Goal: Transaction & Acquisition: Purchase product/service

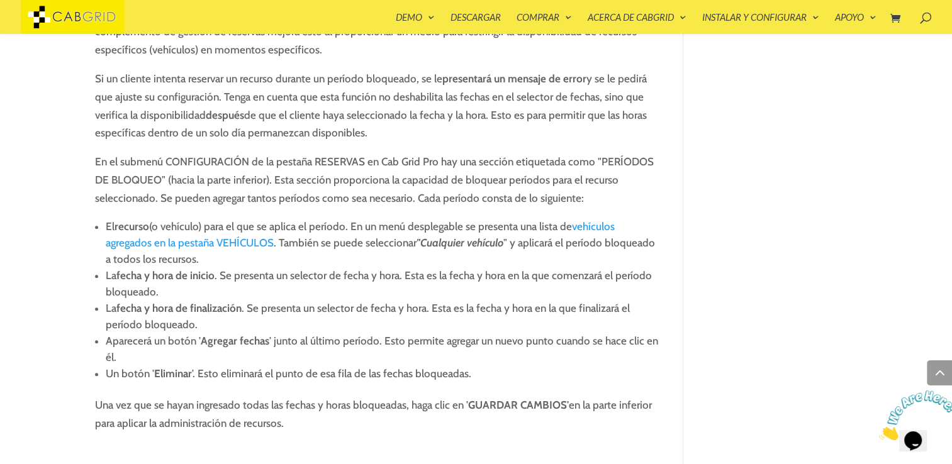
scroll to position [5221, 0]
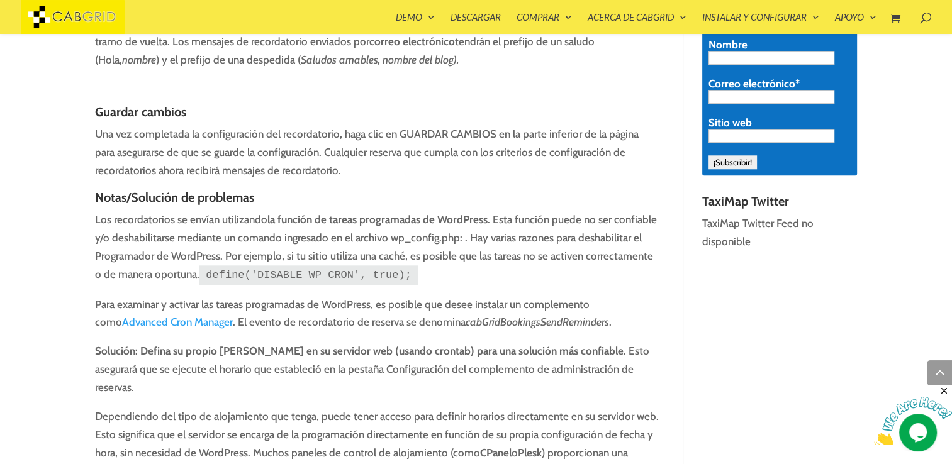
scroll to position [1167, 0]
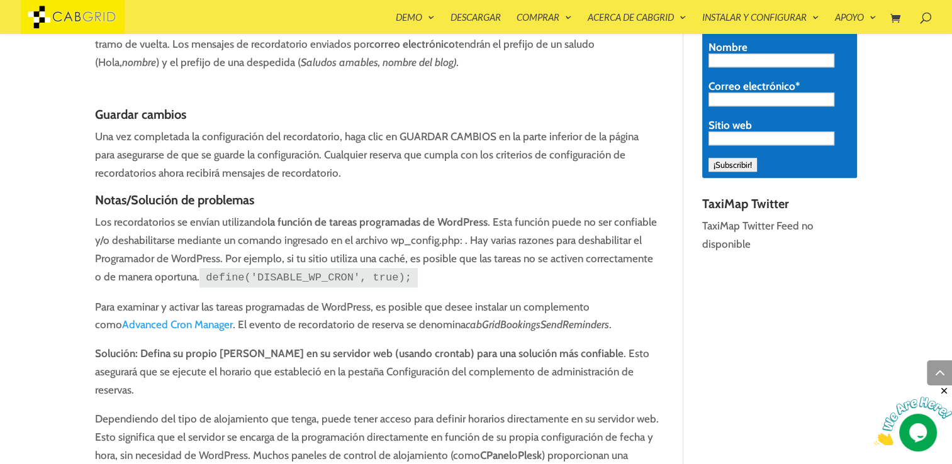
click at [174, 318] on link "Advanced Cron Manager" at bounding box center [177, 324] width 111 height 13
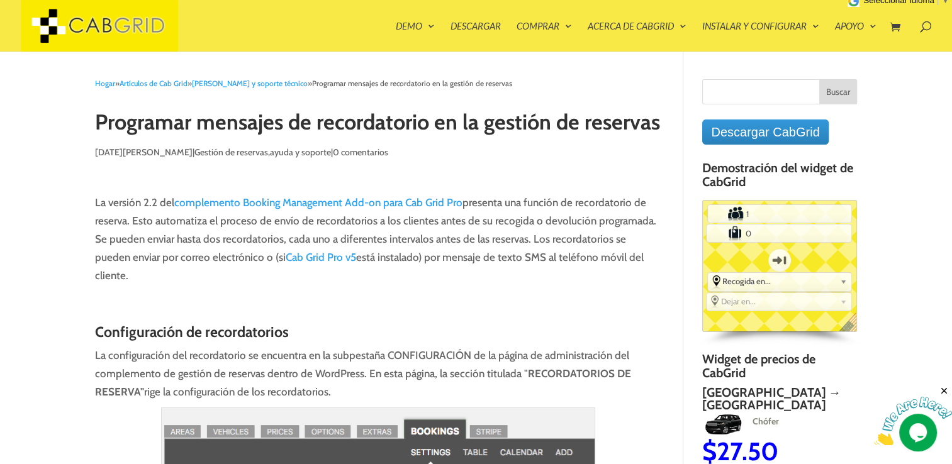
scroll to position [3, 0]
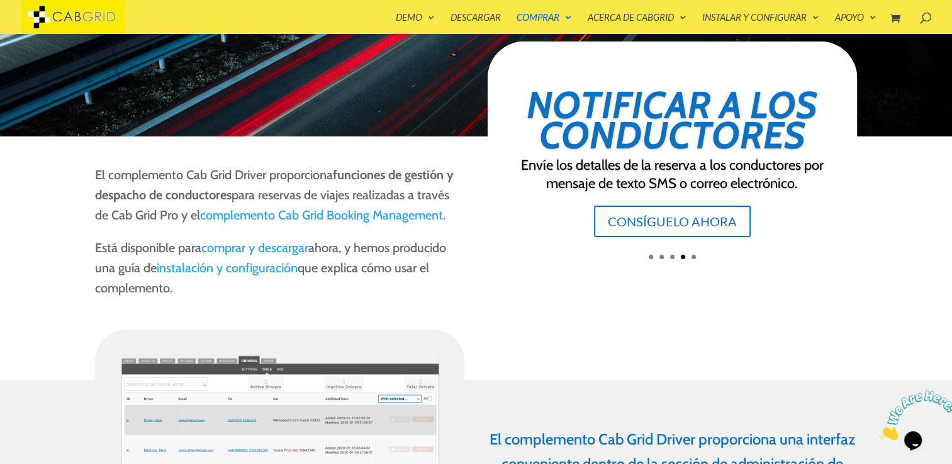
scroll to position [204, 0]
click at [650, 255] on link "1" at bounding box center [650, 257] width 4 height 4
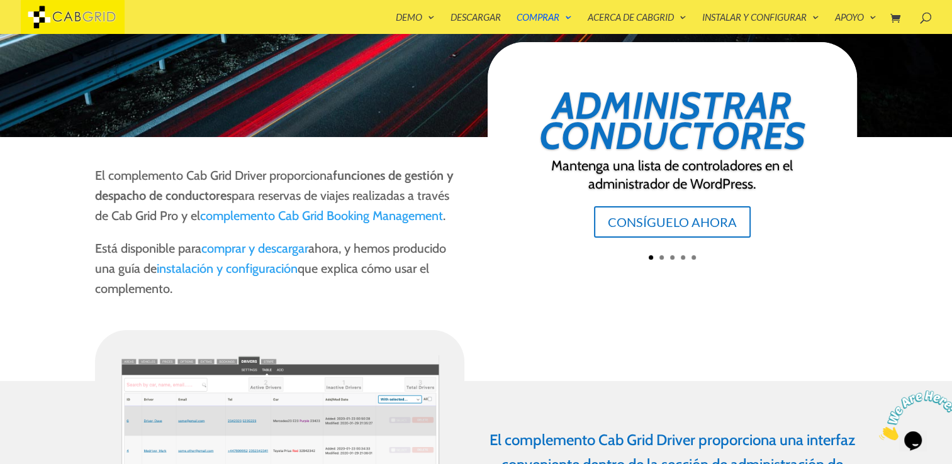
click at [659, 259] on link "2" at bounding box center [661, 257] width 4 height 4
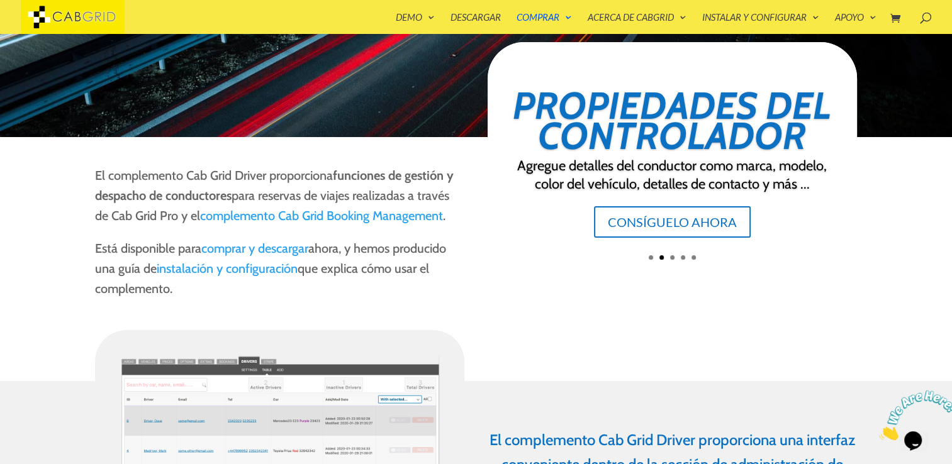
click at [672, 255] on link "3" at bounding box center [672, 257] width 4 height 4
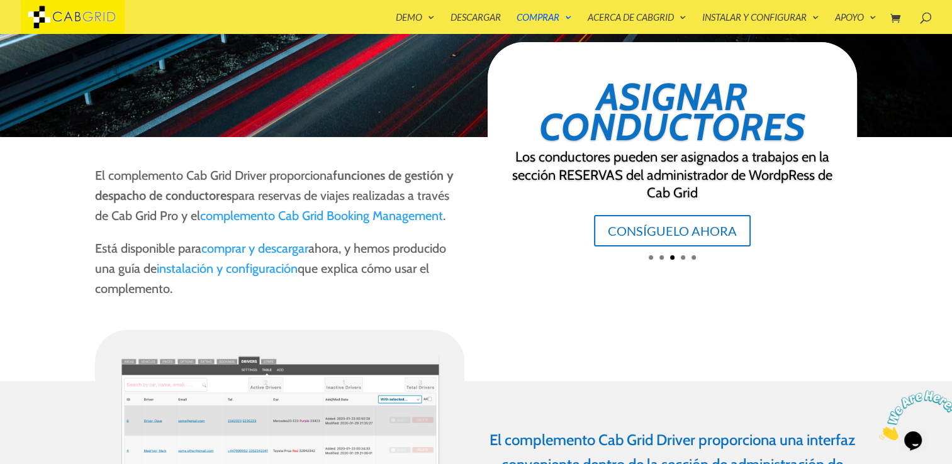
click at [681, 258] on link "4" at bounding box center [683, 257] width 4 height 4
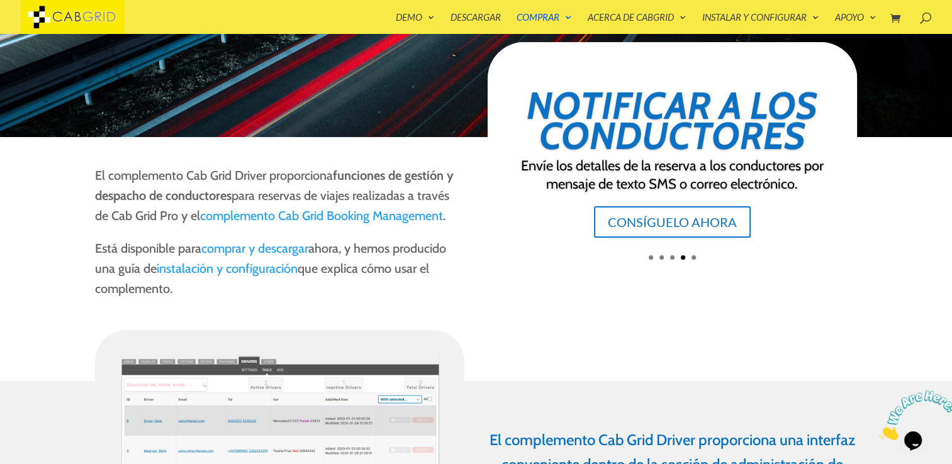
click at [694, 257] on link "5" at bounding box center [693, 257] width 4 height 4
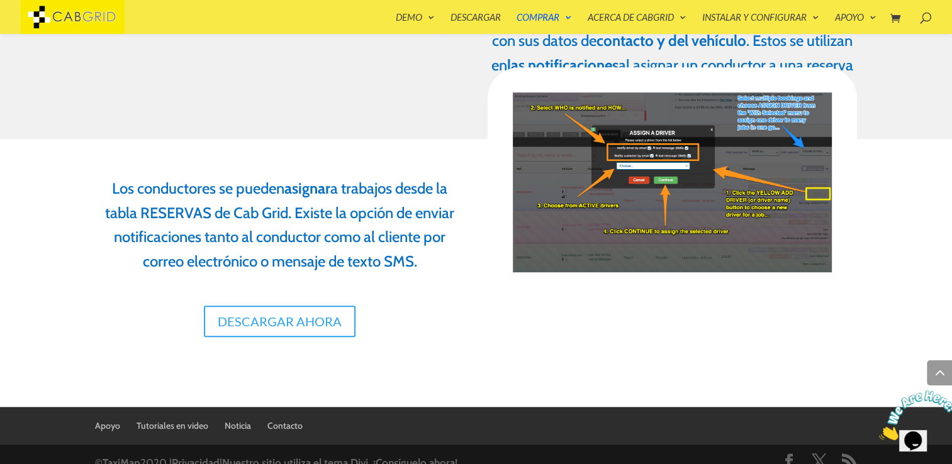
scroll to position [694, 0]
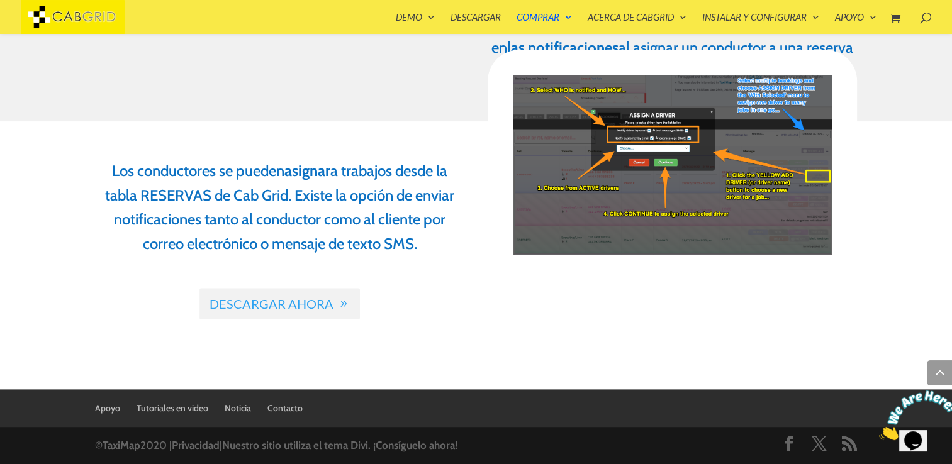
click at [335, 307] on link "Descargar ahora" at bounding box center [279, 303] width 160 height 31
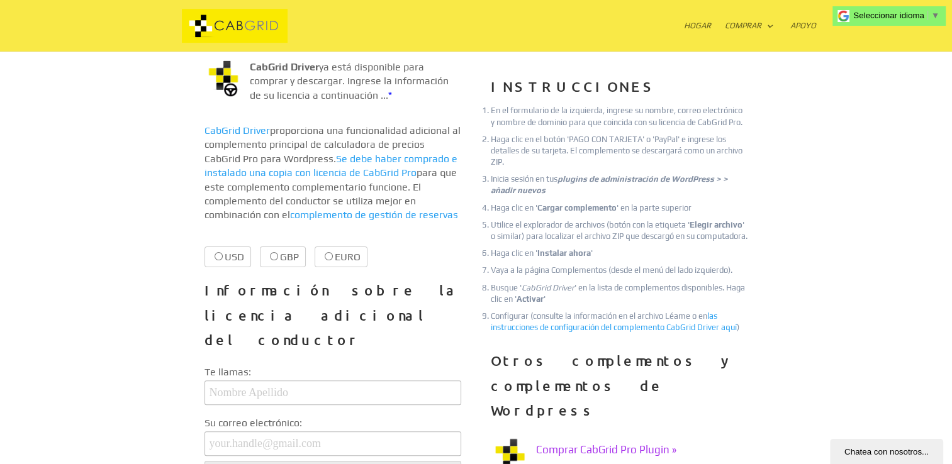
scroll to position [252, 0]
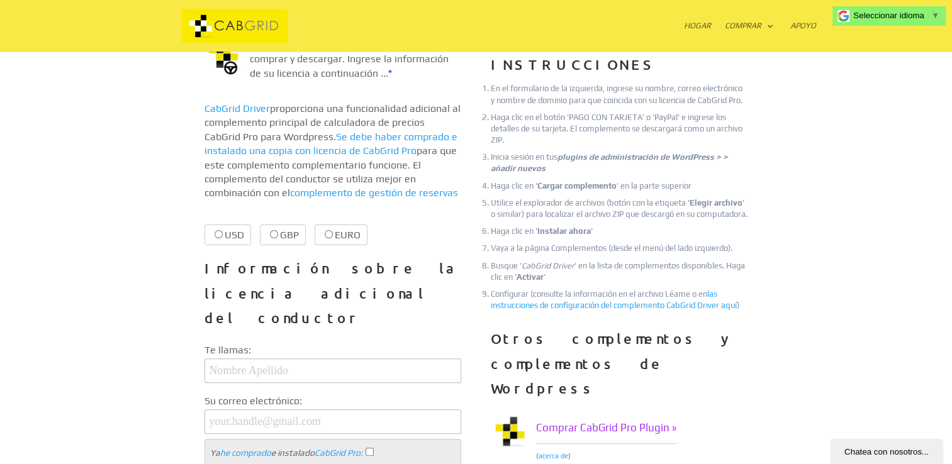
click at [219, 230] on input "USD $19.99 $19.99" at bounding box center [218, 234] width 8 height 8
radio input "true"
click at [225, 359] on input "text" at bounding box center [332, 371] width 257 height 25
type input "[PERSON_NAME]"
type input "[EMAIL_ADDRESS][DOMAIN_NAME]"
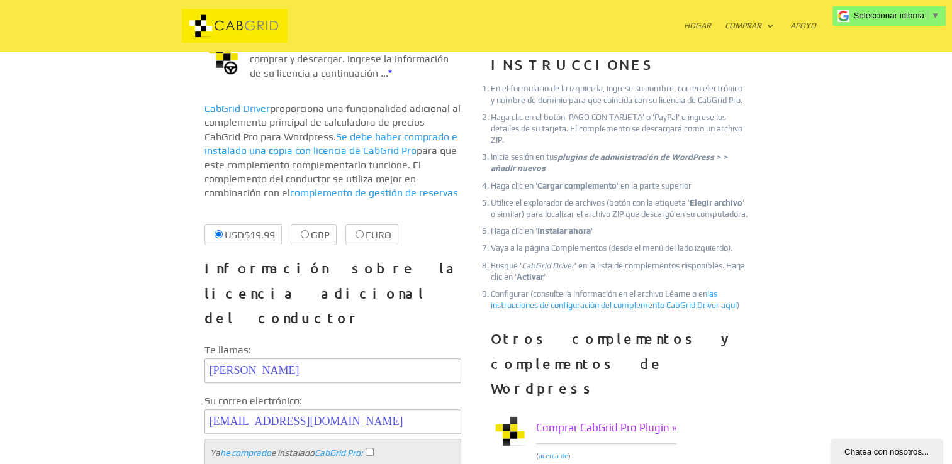
type input "[DOMAIN_NAME]"
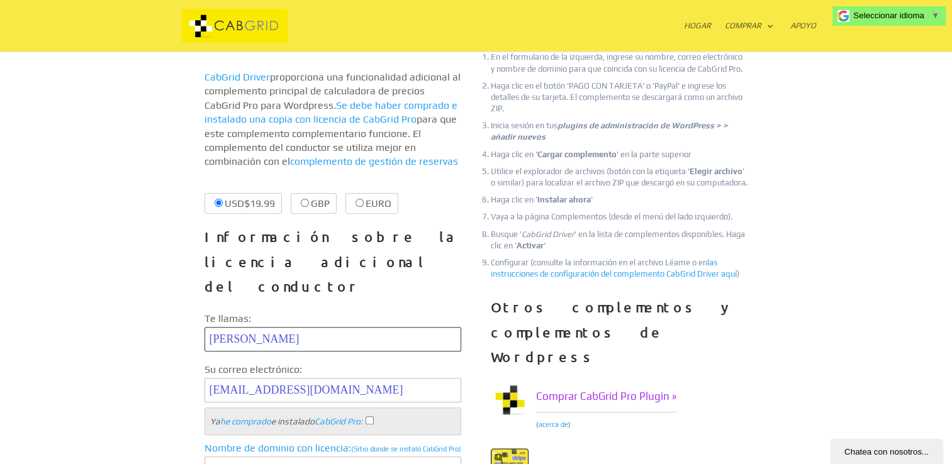
scroll to position [314, 0]
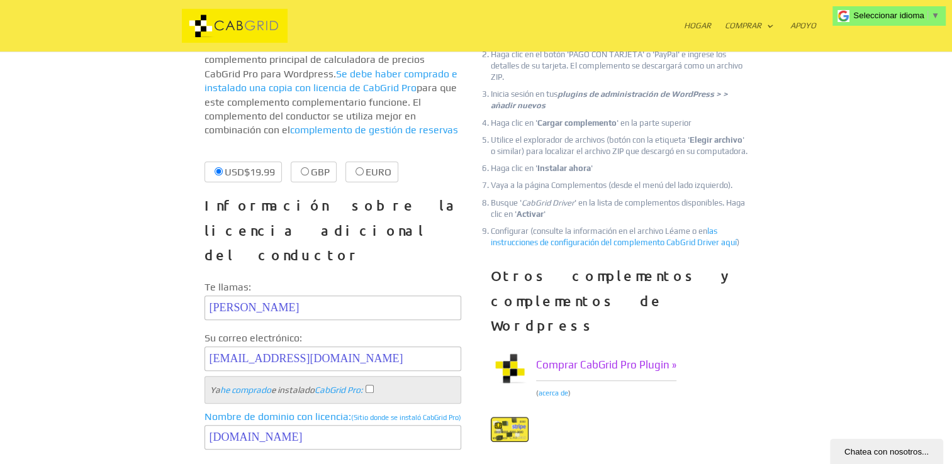
click at [374, 385] on input "Ya he comprado e instalado CabGrid Pro :" at bounding box center [369, 389] width 8 height 8
checkbox input "true"
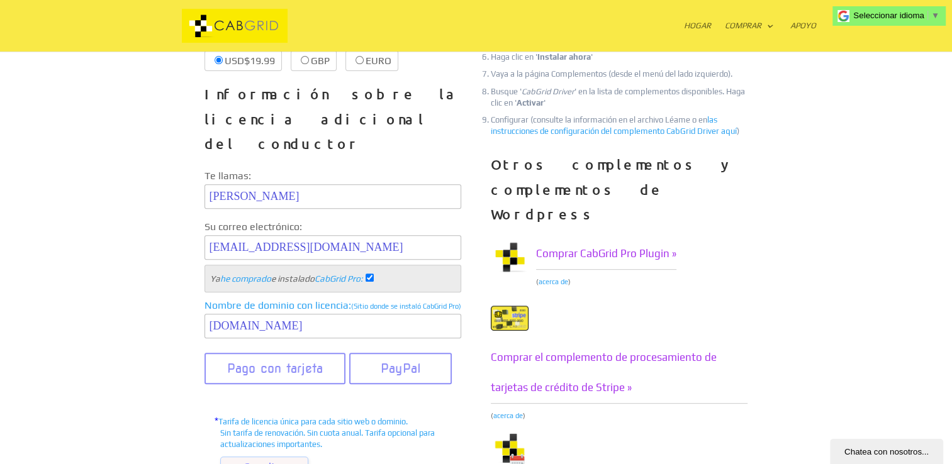
scroll to position [440, 0]
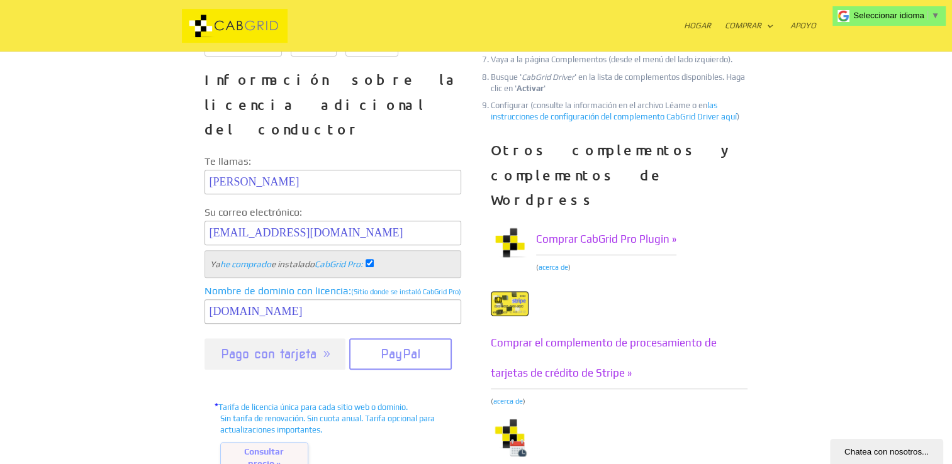
click at [275, 338] on button "Pago con tarjeta" at bounding box center [275, 353] width 142 height 31
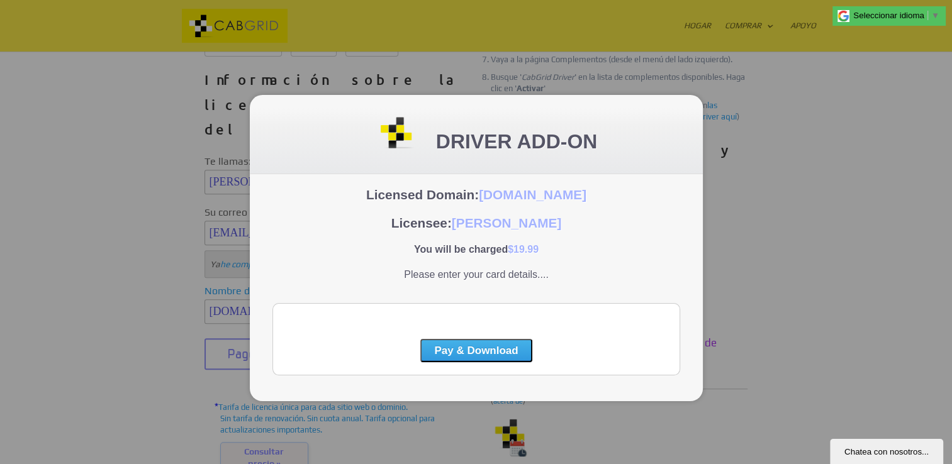
scroll to position [0, 0]
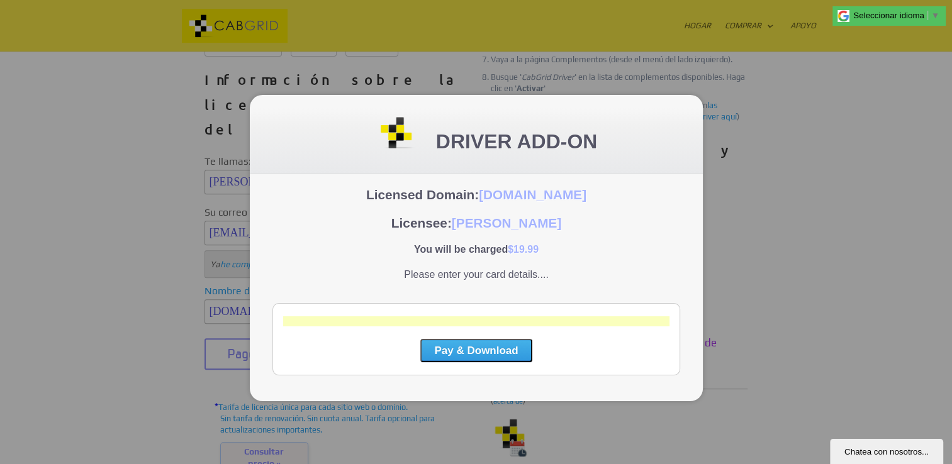
click at [457, 355] on button "Pay & Download" at bounding box center [475, 350] width 111 height 23
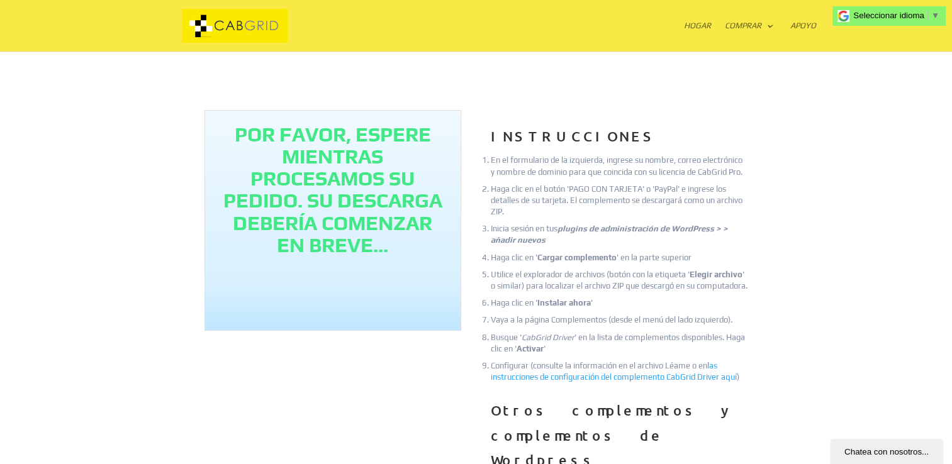
scroll to position [176, 0]
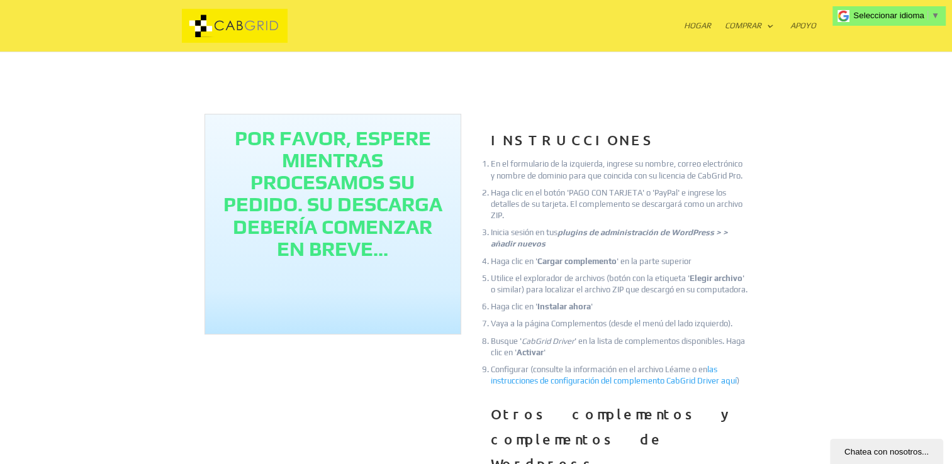
click at [864, 457] on div "Chatea con nosotros..." at bounding box center [886, 451] width 94 height 9
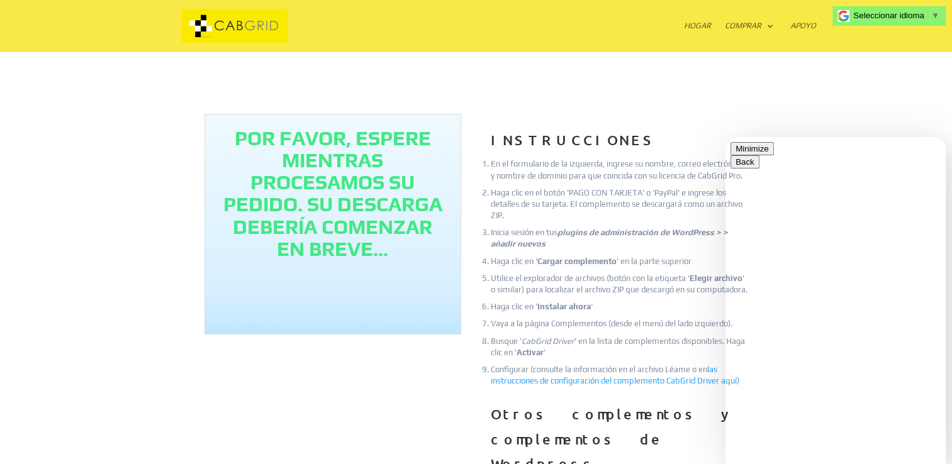
drag, startPoint x: 776, startPoint y: 455, endPoint x: 776, endPoint y: 445, distance: 10.1
click at [725, 137] on div "Califica este chat Subir archivo Insertar emoji" at bounding box center [725, 137] width 0 height 0
click at [725, 137] on textarea at bounding box center [725, 137] width 0 height 0
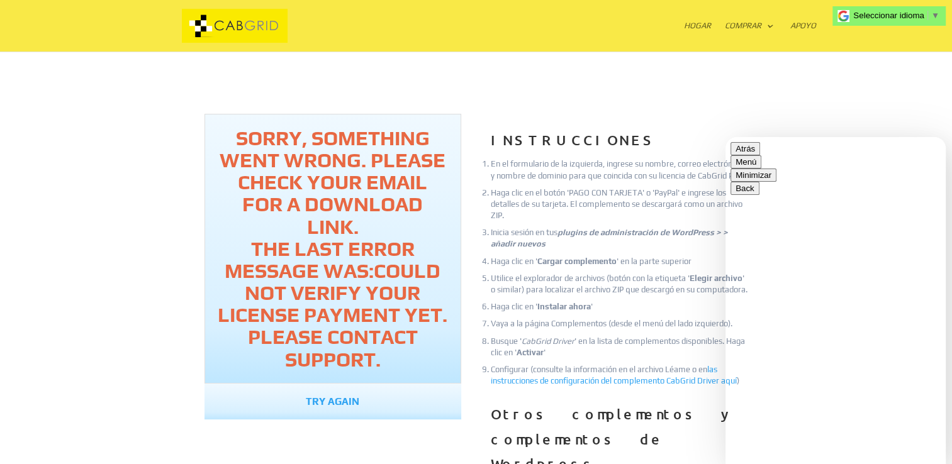
type textarea "estoy teniendo problemas en el envio de email de confirmacion de reservas a los…"
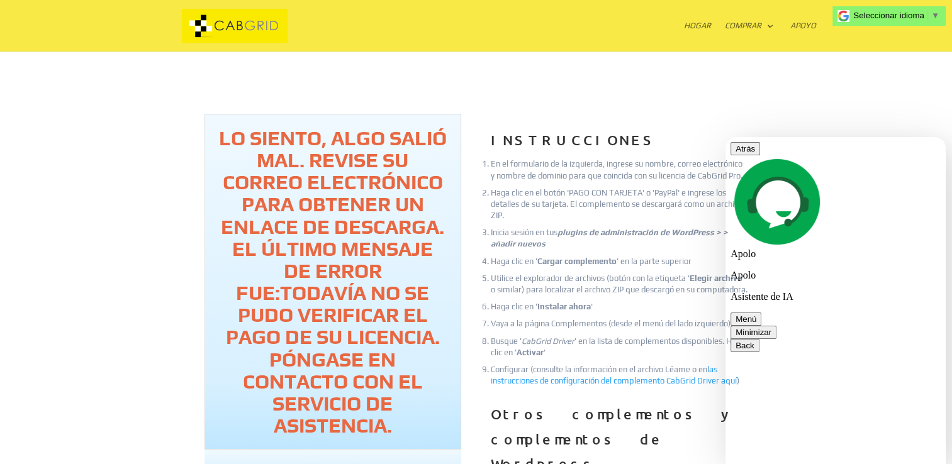
click at [320, 462] on link "Vuelve a intentarlo" at bounding box center [332, 468] width 115 height 12
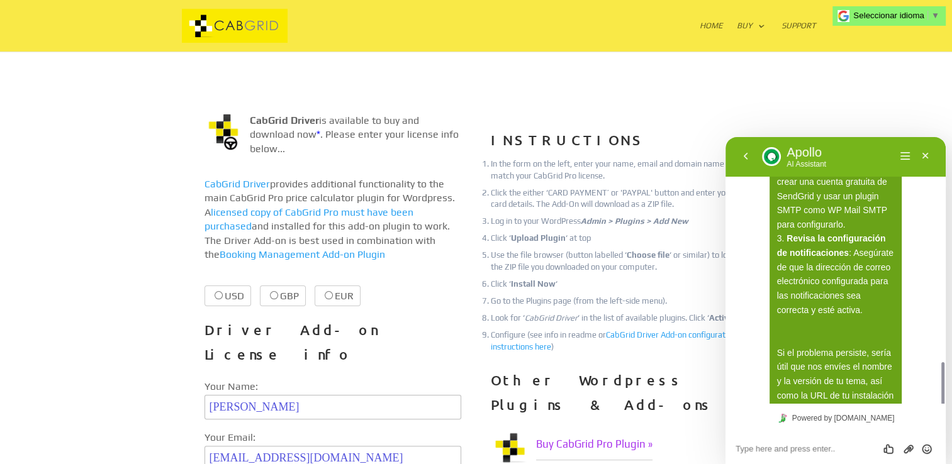
scroll to position [563, 0]
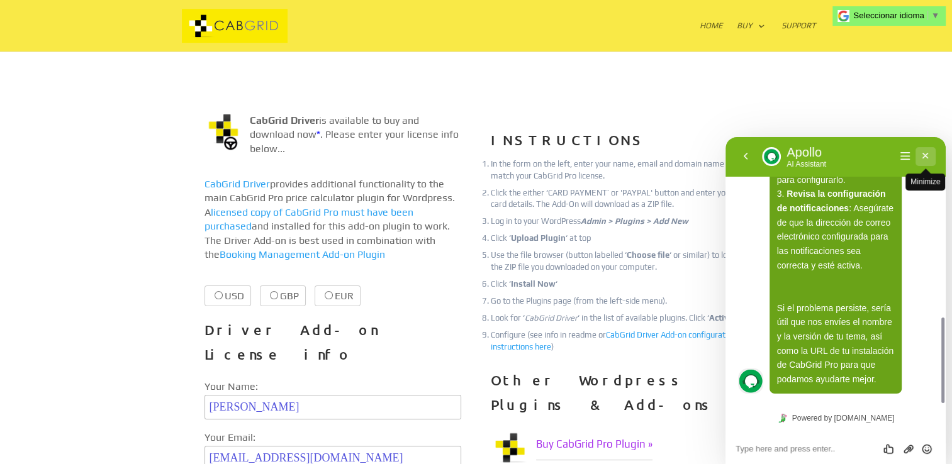
click at [924, 155] on button "Minimize" at bounding box center [925, 156] width 20 height 19
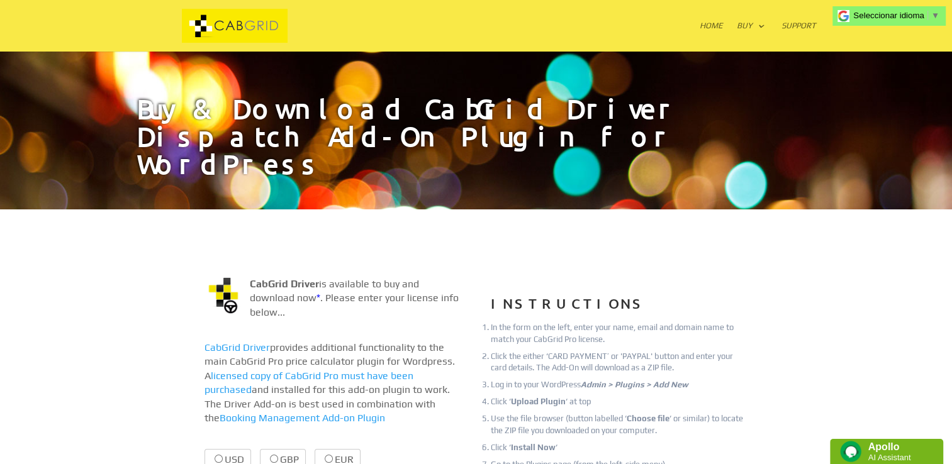
scroll to position [0, 0]
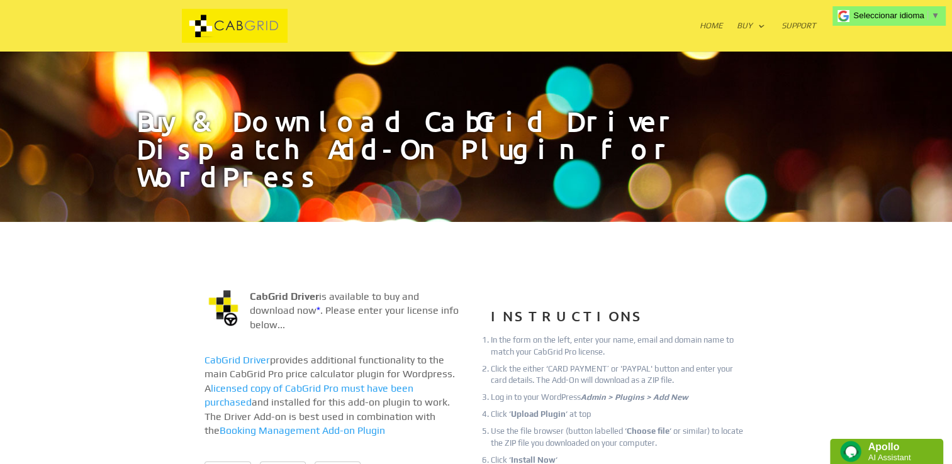
click at [590, 36] on div at bounding box center [475, 26] width 679 height 52
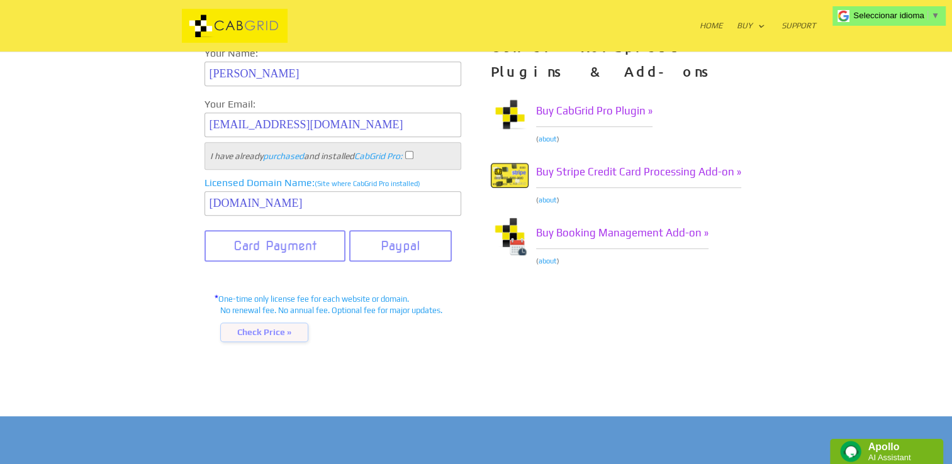
scroll to position [503, 0]
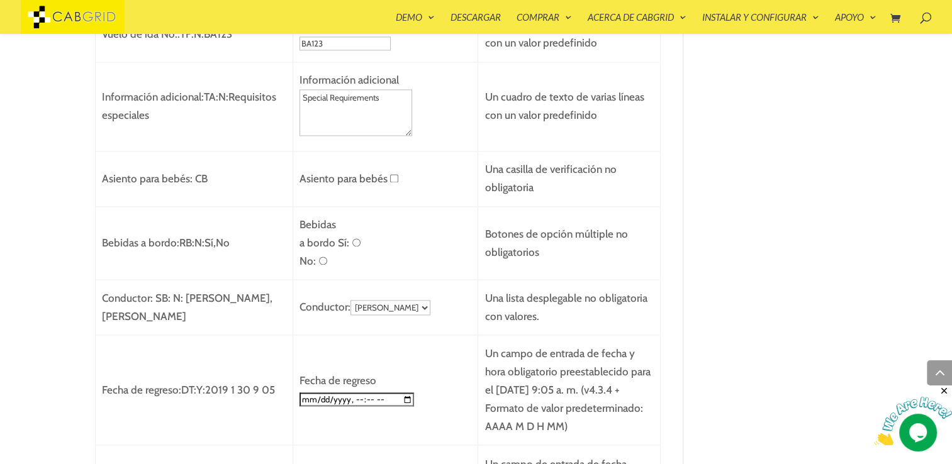
scroll to position [1930, 0]
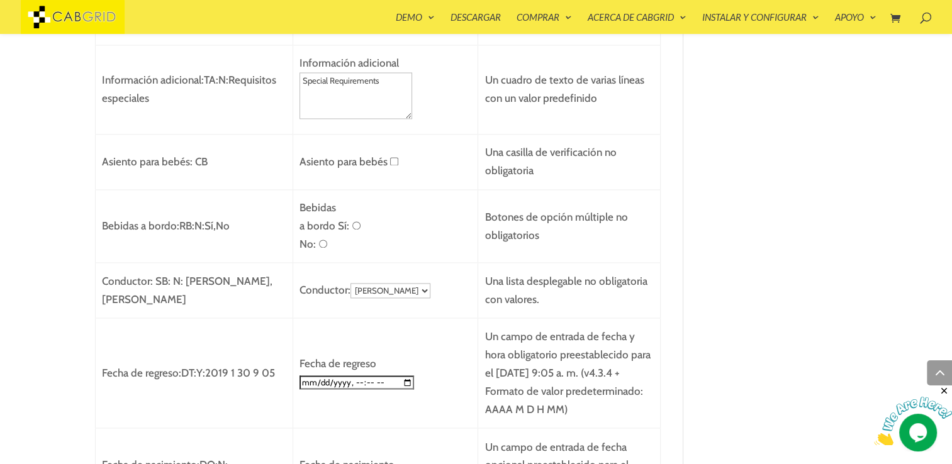
click at [390, 160] on input "checkbox" at bounding box center [394, 161] width 8 height 8
click at [390, 162] on input "checkbox" at bounding box center [394, 161] width 8 height 8
checkbox input "false"
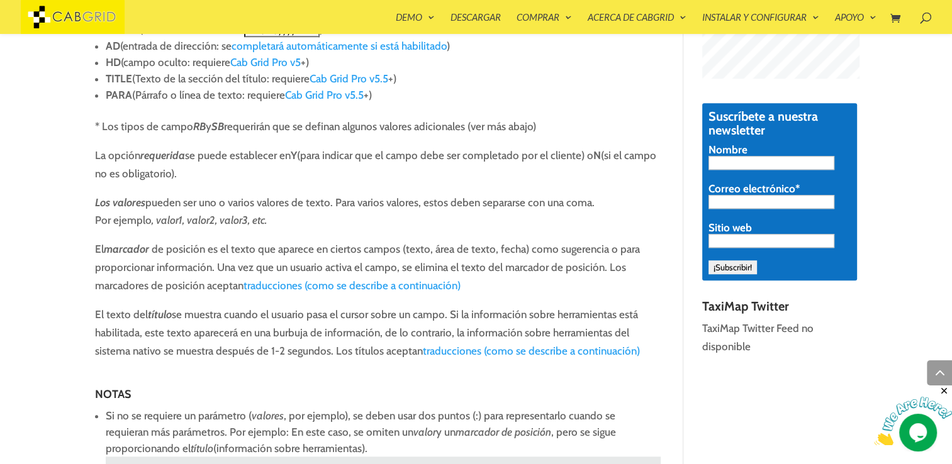
scroll to position [1059, 0]
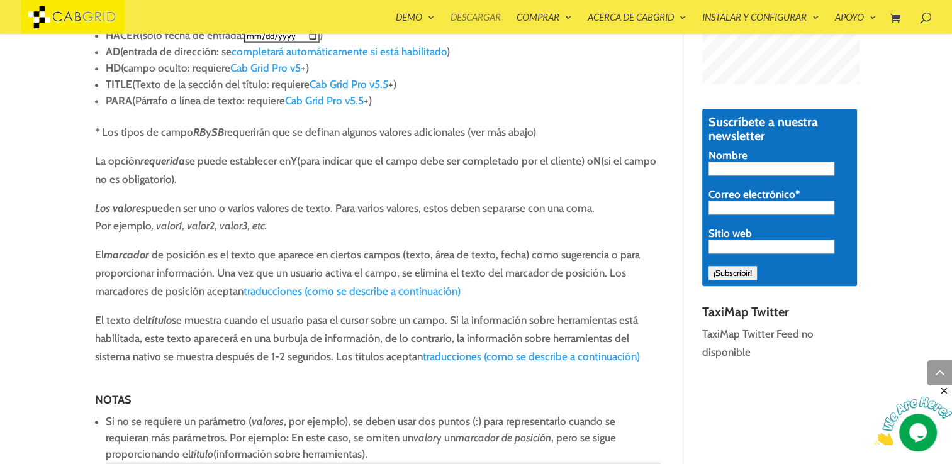
click at [479, 19] on link "Descargar" at bounding box center [475, 23] width 50 height 21
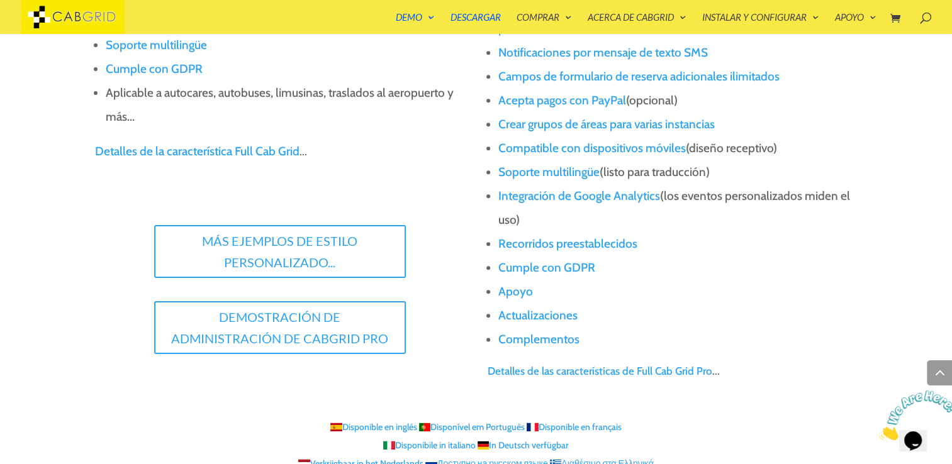
scroll to position [1471, 0]
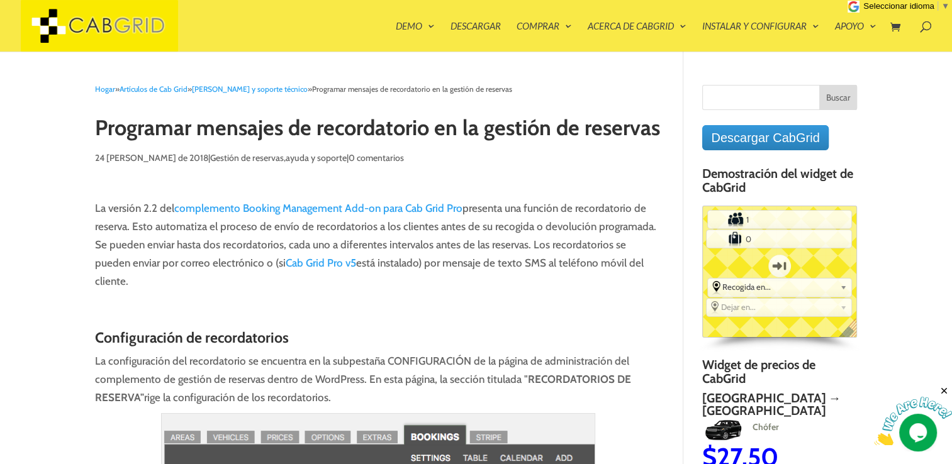
click at [333, 205] on link "complemento Booking Management Add-on para Cab Grid Pro" at bounding box center [318, 208] width 288 height 13
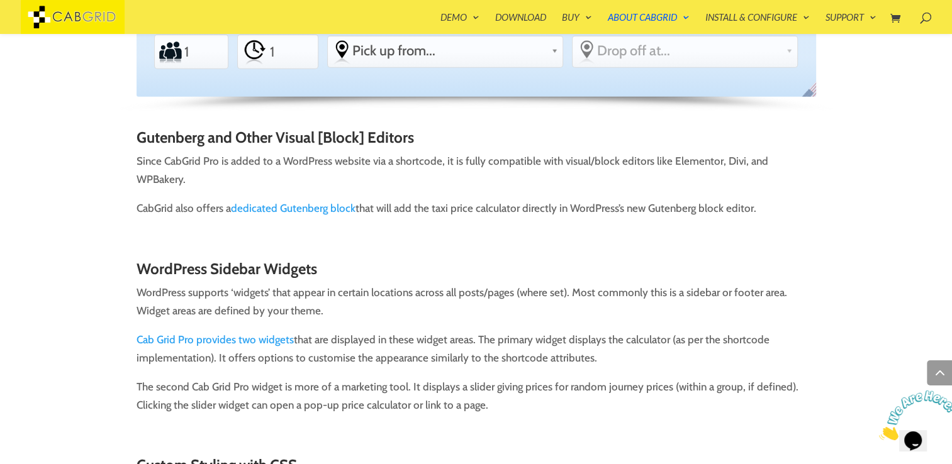
scroll to position [3135, 0]
